Goal: Task Accomplishment & Management: Manage account settings

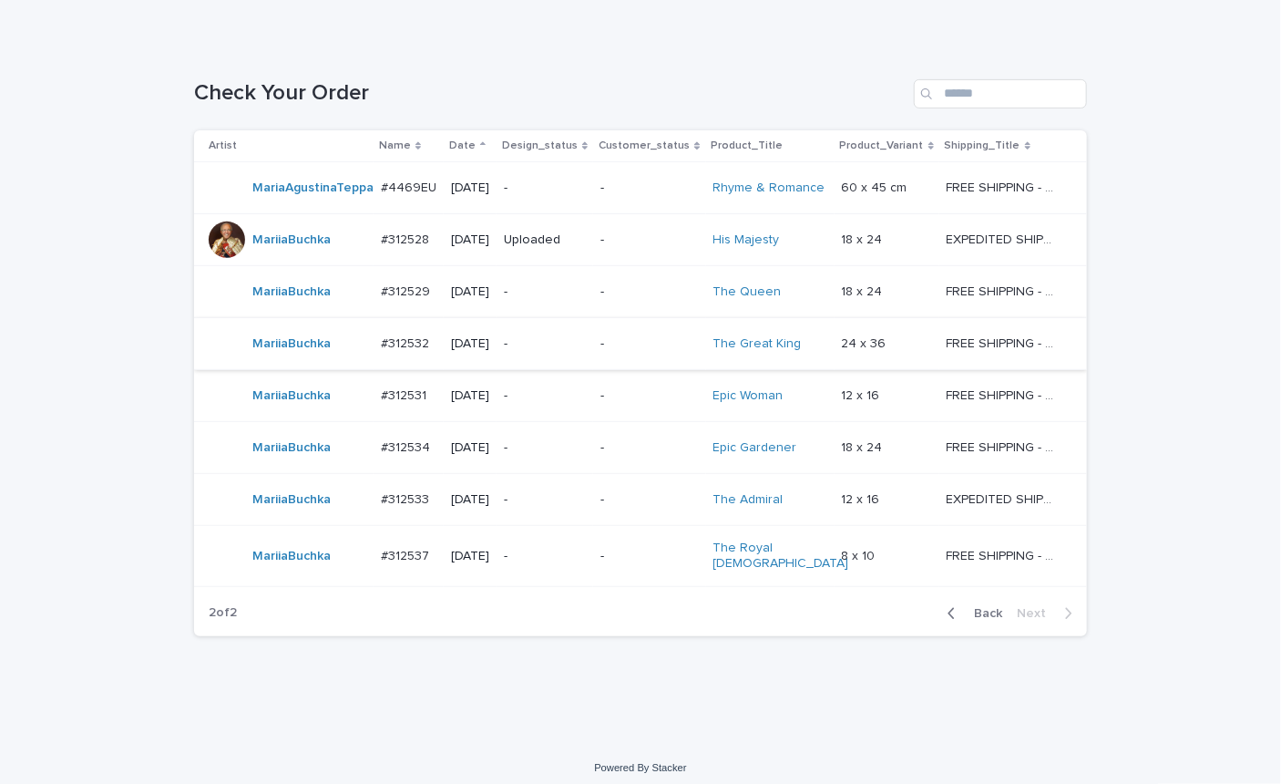
scroll to position [244, 0]
click at [559, 547] on p "-" at bounding box center [545, 554] width 82 height 15
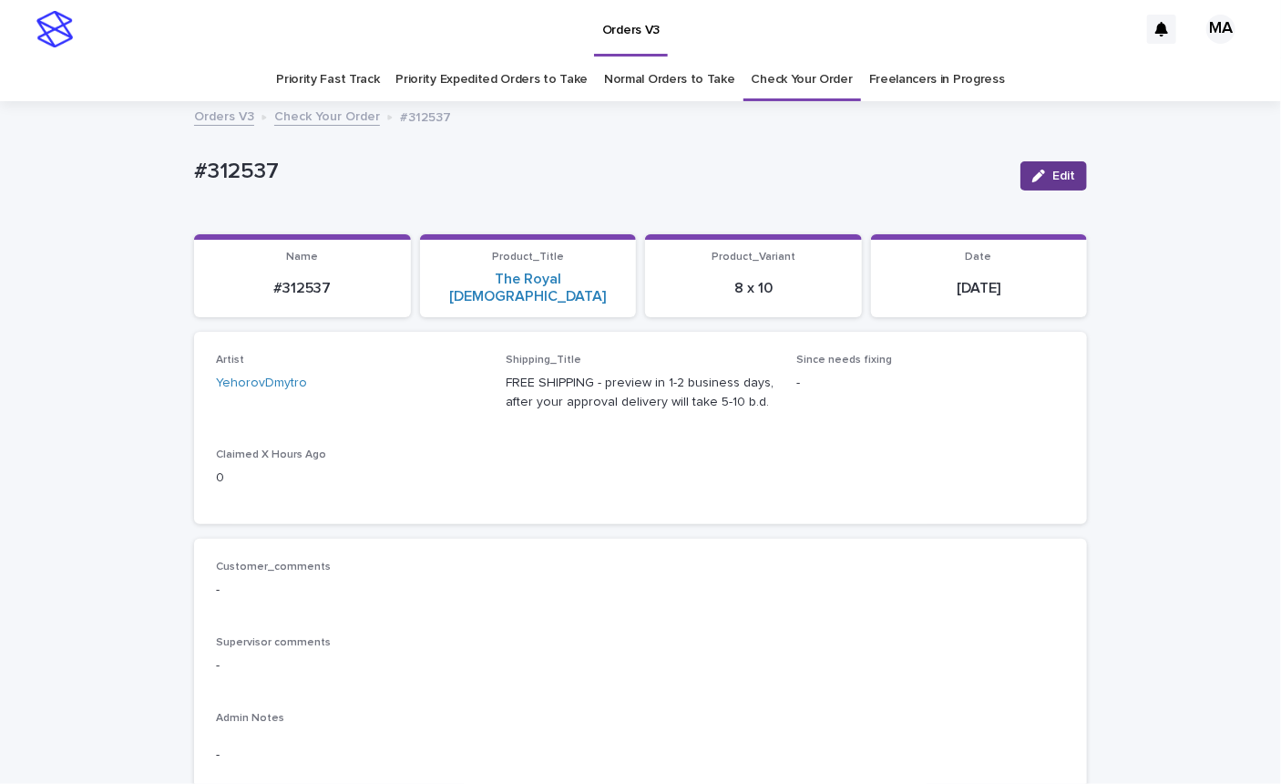
click at [1062, 174] on span "Edit" at bounding box center [1063, 175] width 23 height 13
click at [983, 180] on button "Cancel" at bounding box center [961, 175] width 87 height 29
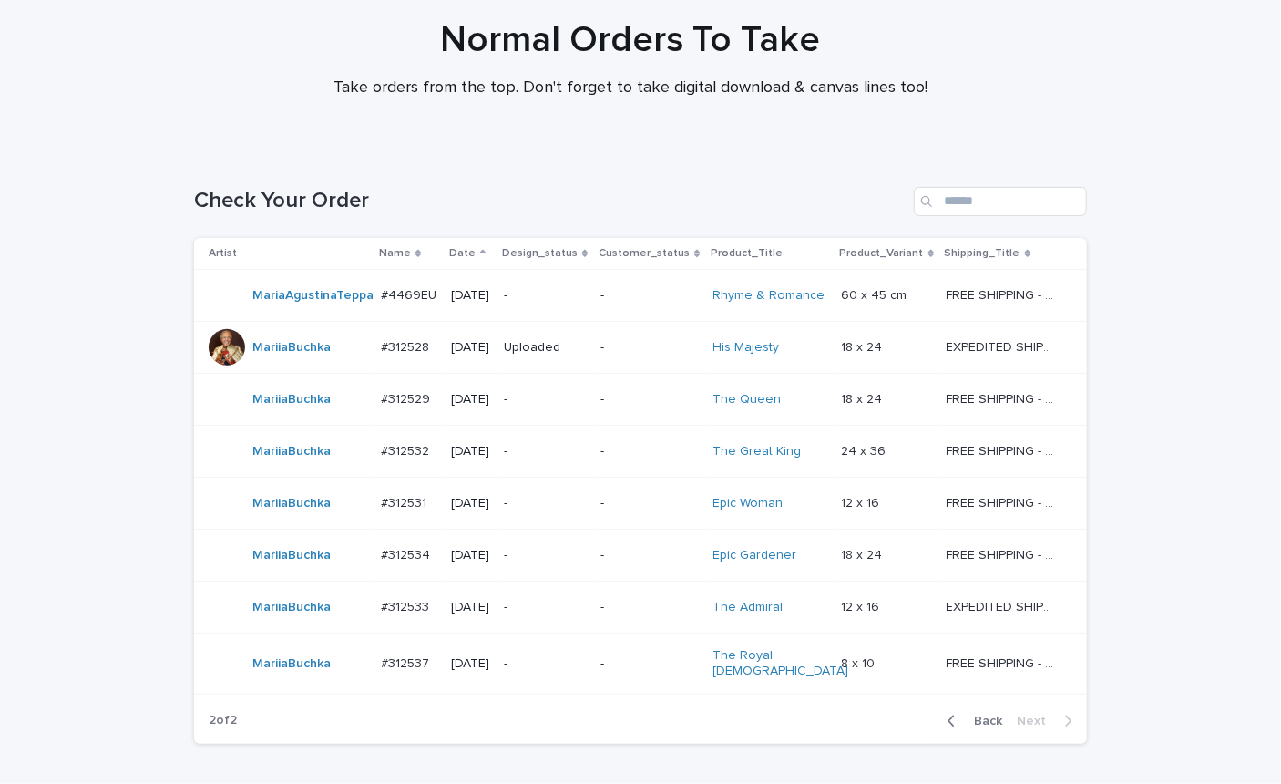
scroll to position [244, 0]
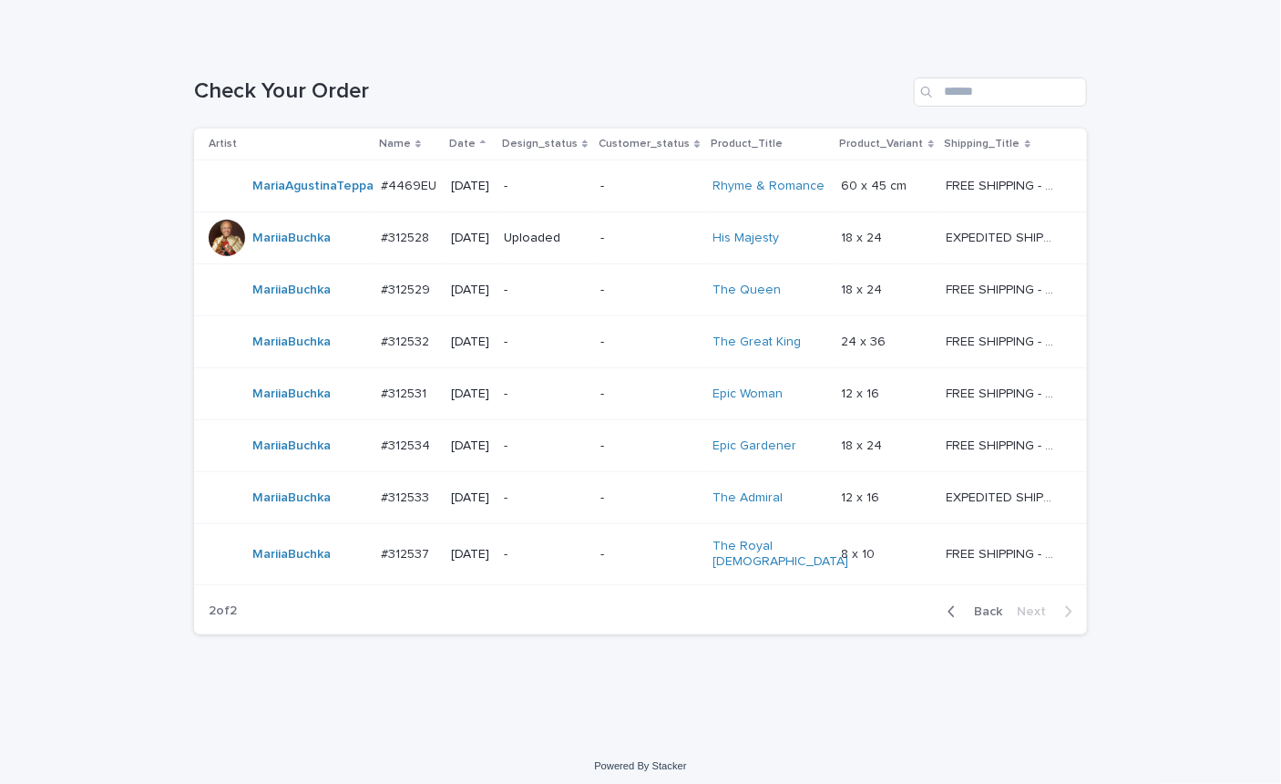
click at [557, 555] on p "-" at bounding box center [545, 554] width 82 height 15
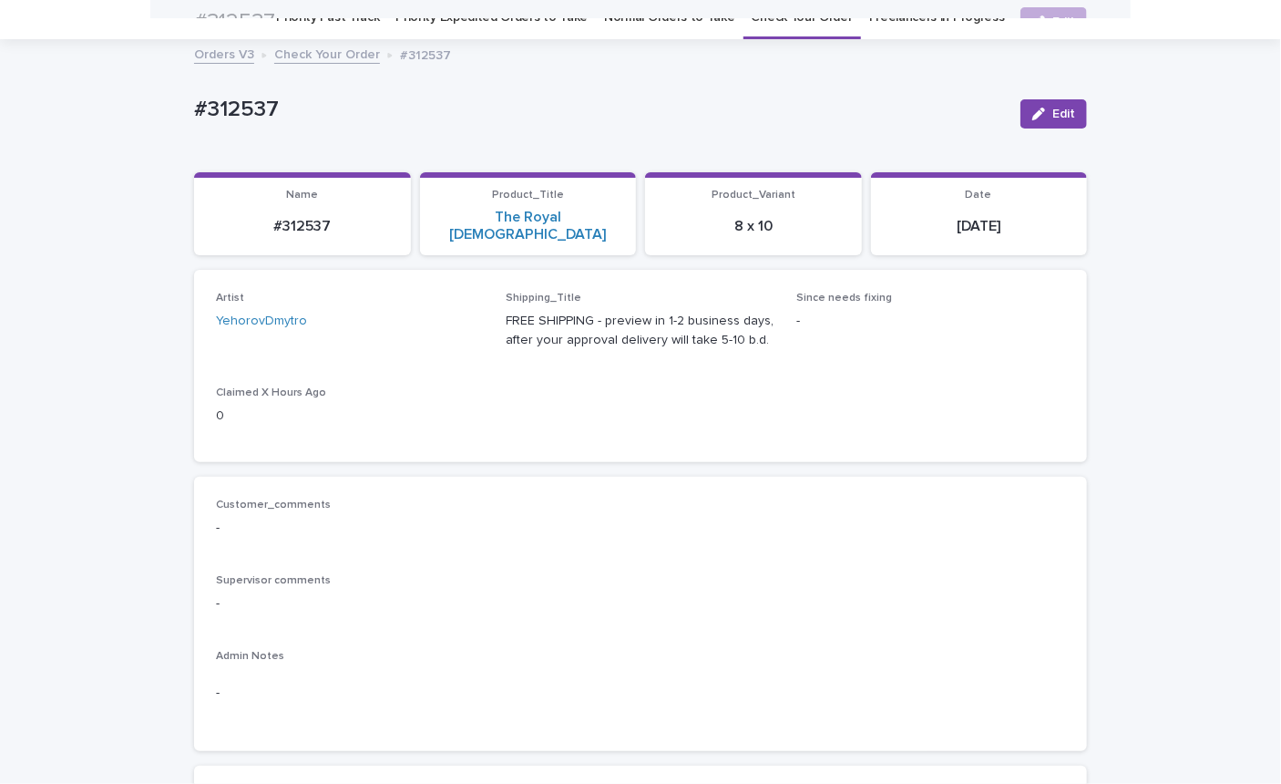
scroll to position [58, 0]
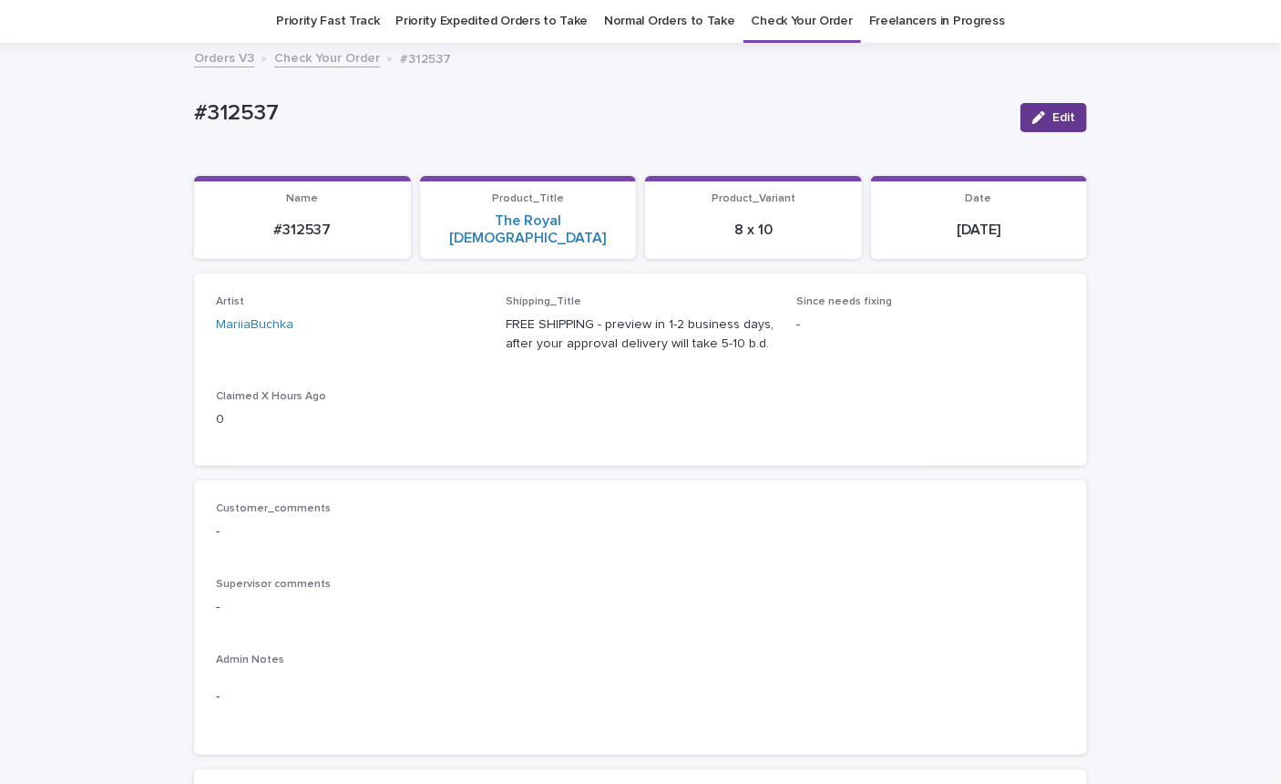
drag, startPoint x: 1069, startPoint y: 120, endPoint x: 724, endPoint y: 107, distance: 344.7
click at [1068, 120] on button "Edit" at bounding box center [1054, 117] width 67 height 29
click at [442, 324] on icon at bounding box center [450, 333] width 18 height 18
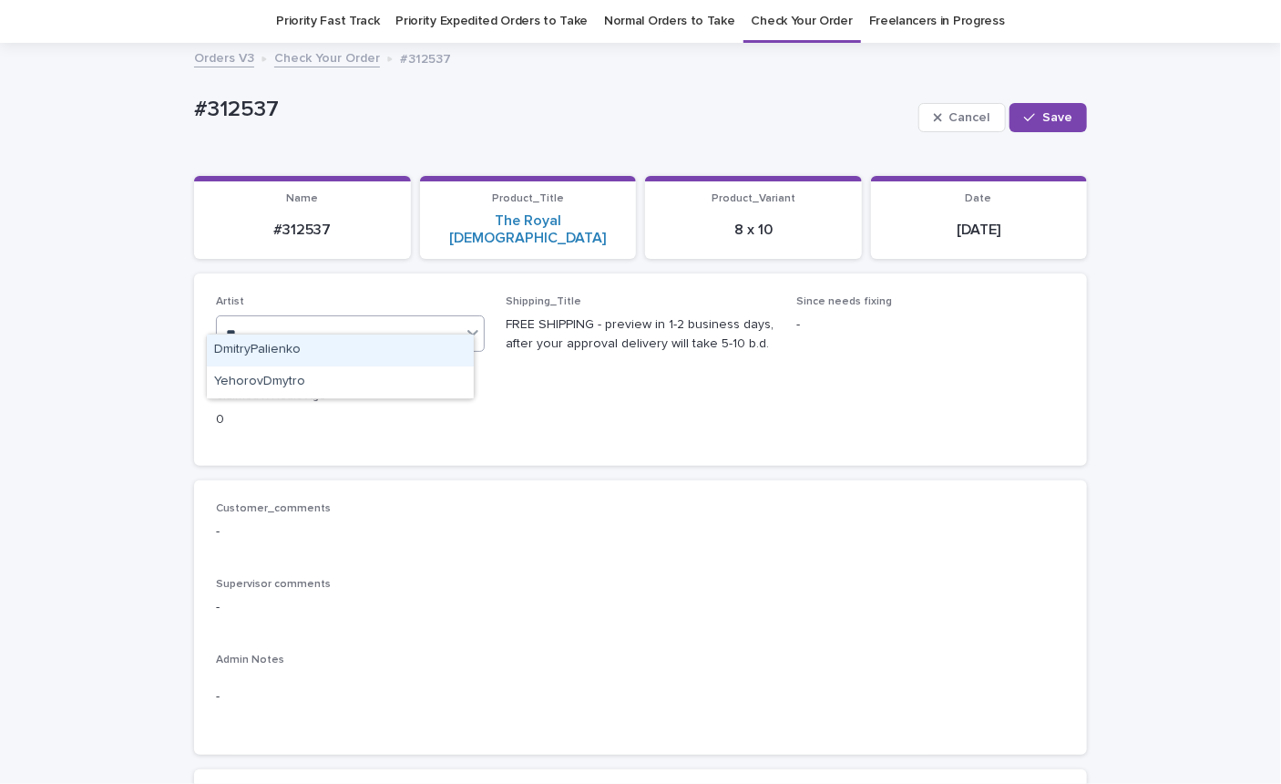
type input "***"
click at [311, 351] on div "YehorovDmytro" at bounding box center [340, 350] width 267 height 32
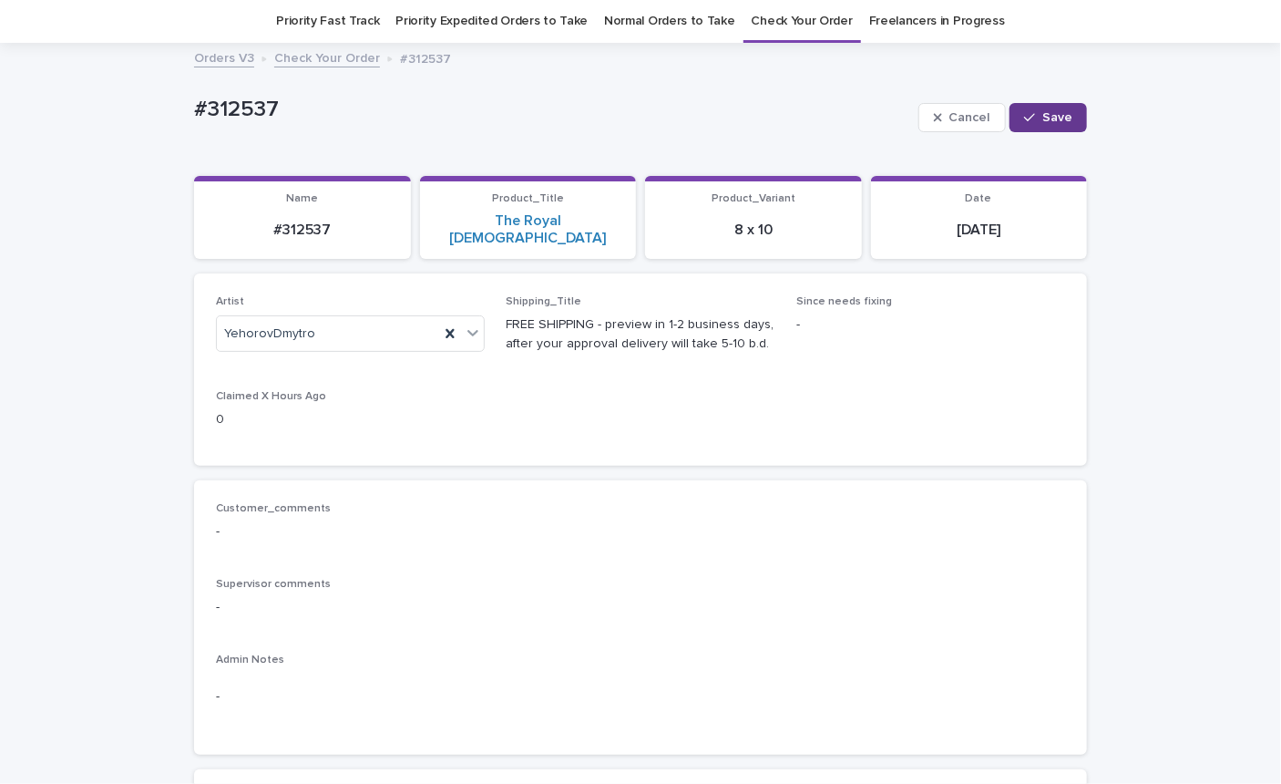
click at [1030, 112] on div "button" at bounding box center [1033, 117] width 18 height 13
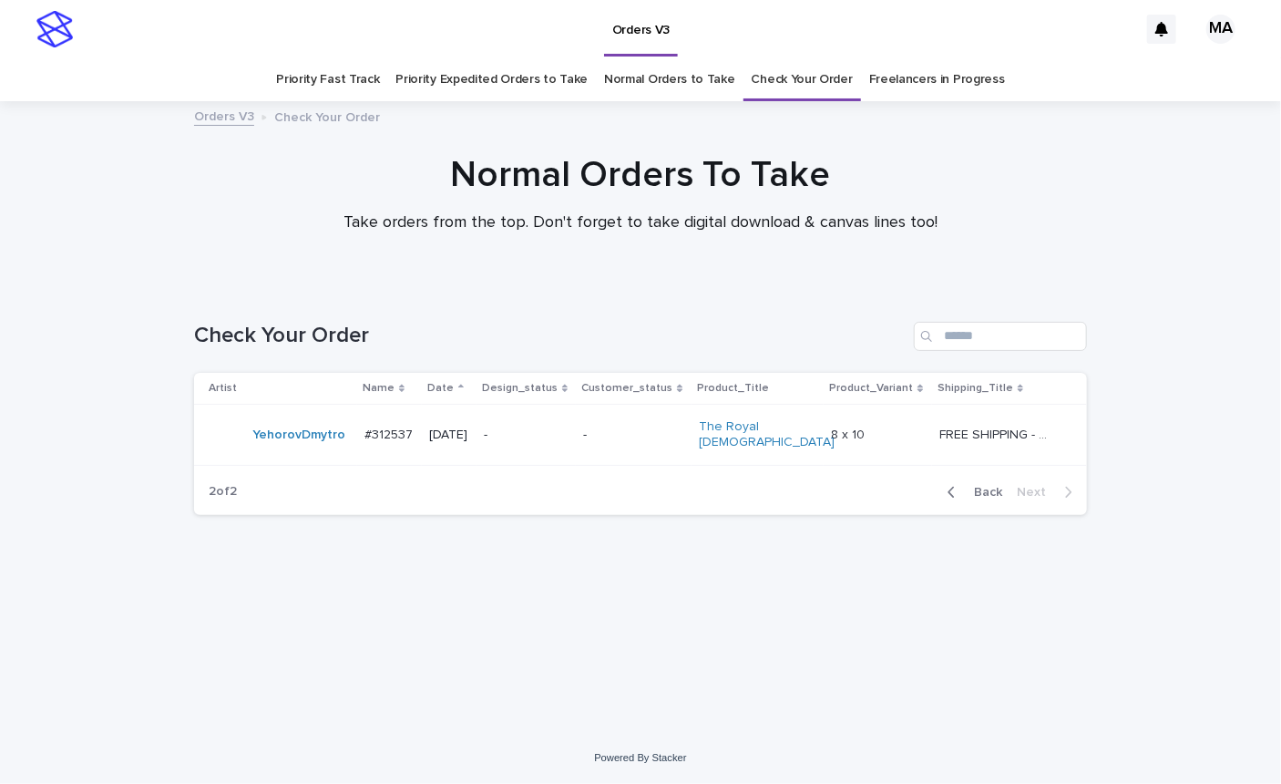
click at [47, 213] on div "Normal Orders To Take Take orders from the top. Don't forget to take digital do…" at bounding box center [640, 201] width 1281 height 97
click at [980, 486] on span "Back" at bounding box center [982, 492] width 39 height 13
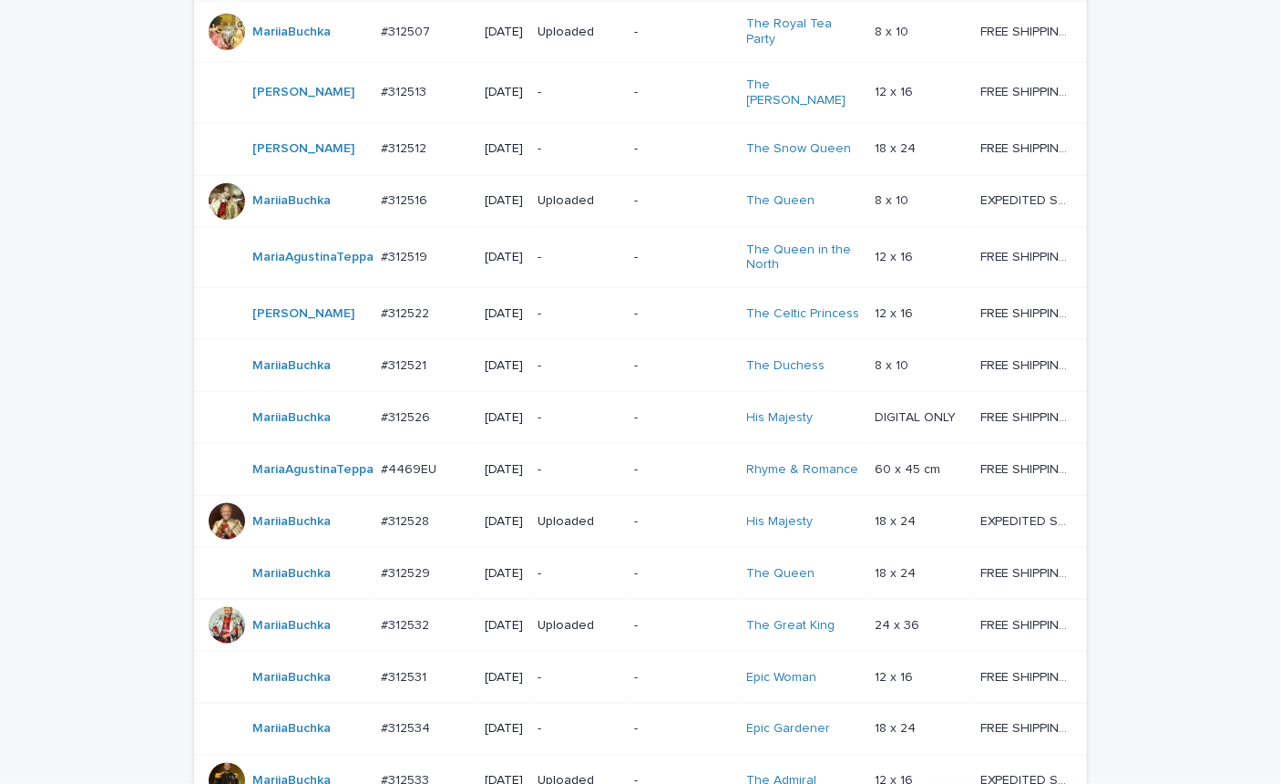
scroll to position [1594, 0]
